Goal: Information Seeking & Learning: Learn about a topic

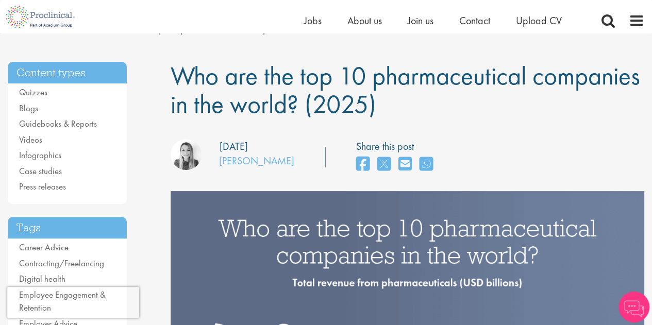
scroll to position [103, 0]
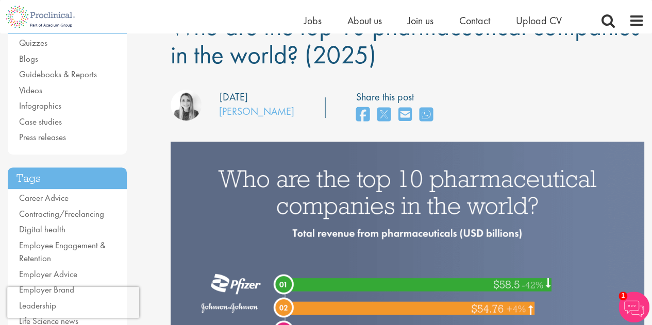
drag, startPoint x: 342, startPoint y: 191, endPoint x: 443, endPoint y: 191, distance: 101.0
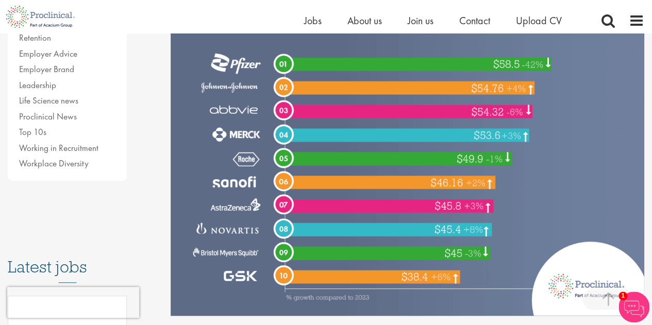
scroll to position [309, 0]
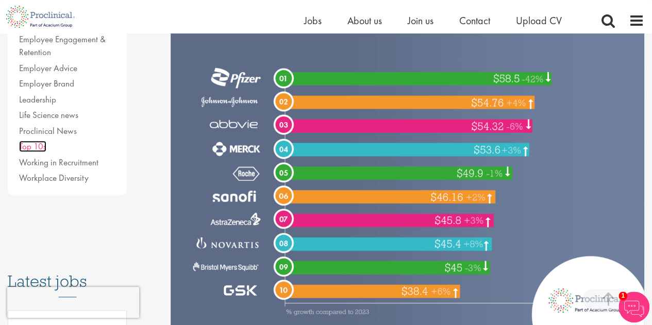
click at [31, 147] on link "Top 10s" at bounding box center [32, 146] width 27 height 11
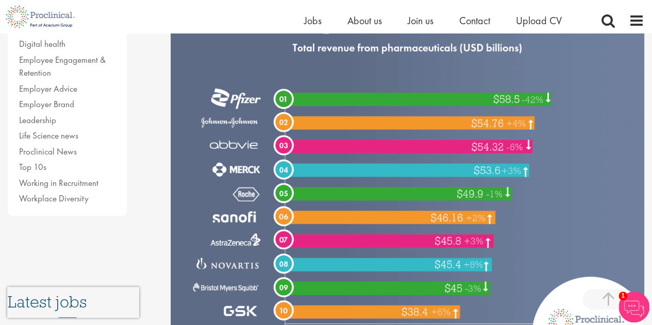
scroll to position [361, 0]
